Goal: Information Seeking & Learning: Learn about a topic

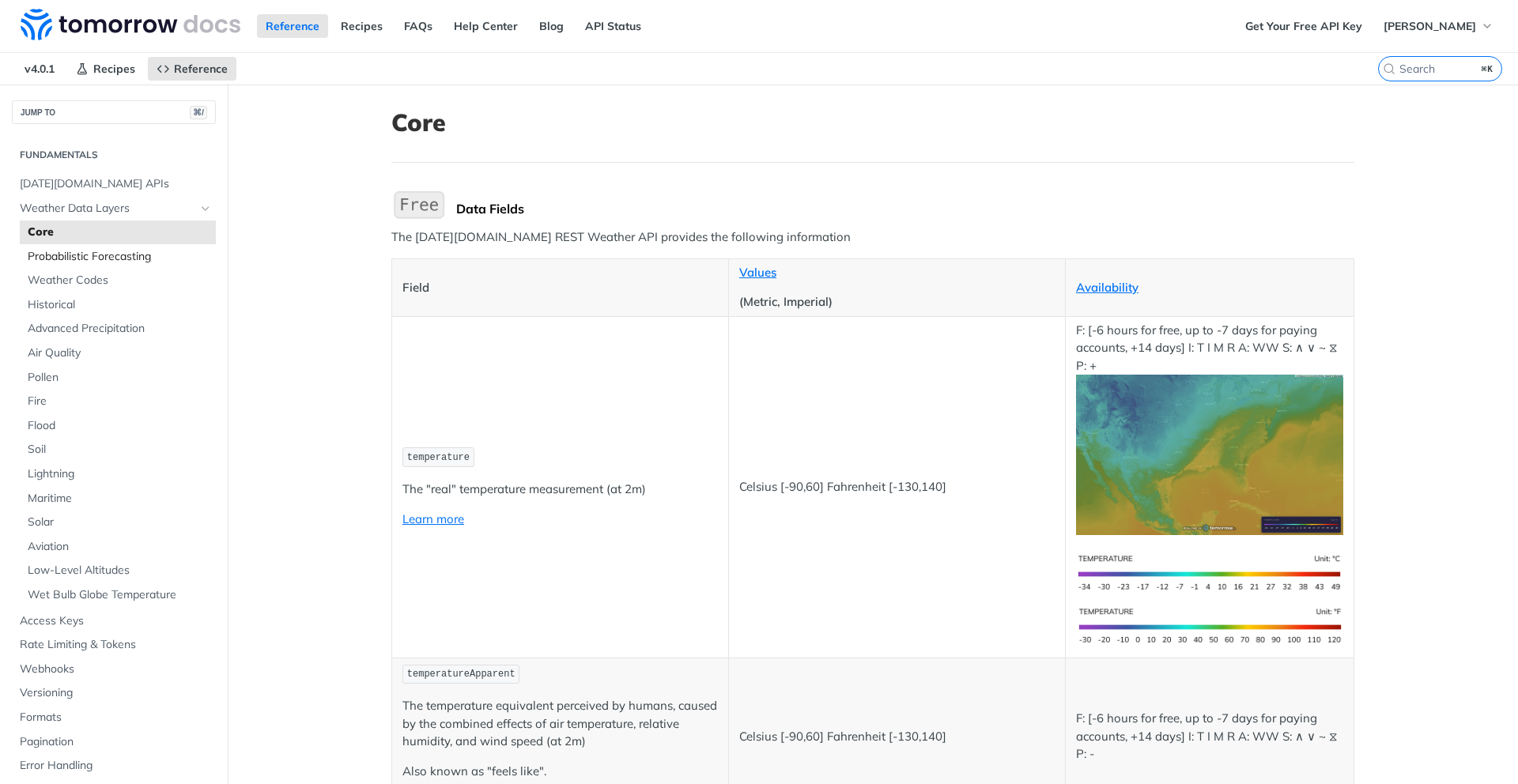
click at [111, 254] on span "Probabilistic Forecasting" at bounding box center [119, 256] width 184 height 16
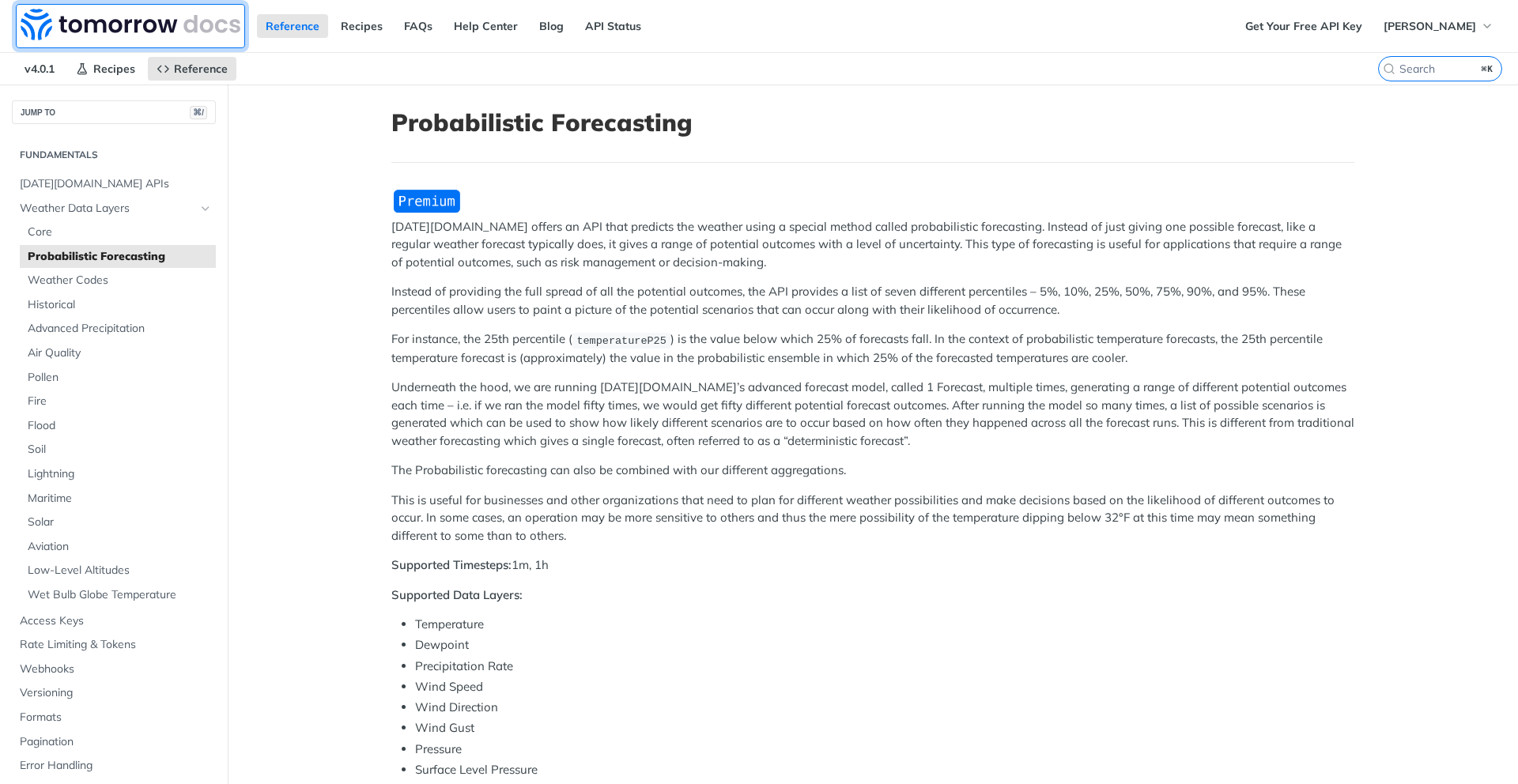
click at [144, 26] on img at bounding box center [130, 24] width 220 height 31
